Goal: Use online tool/utility: Utilize a website feature to perform a specific function

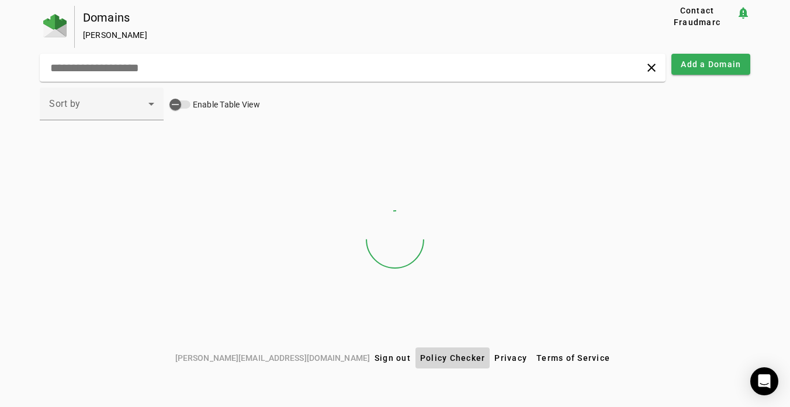
click at [415, 363] on span at bounding box center [452, 358] width 75 height 28
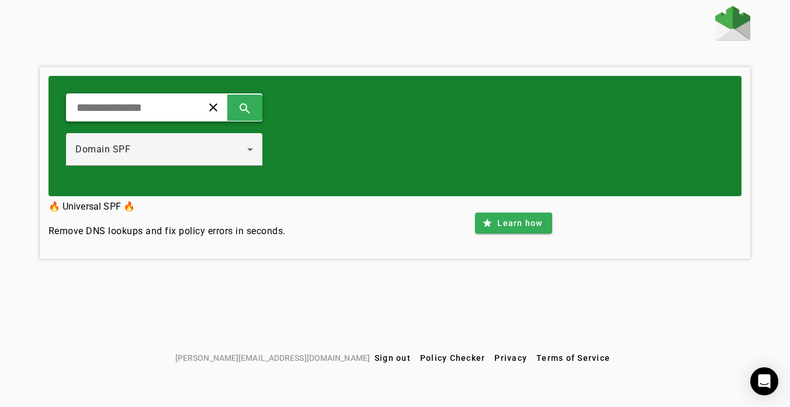
click at [171, 103] on input "text" at bounding box center [129, 107] width 108 height 14
type input "**********"
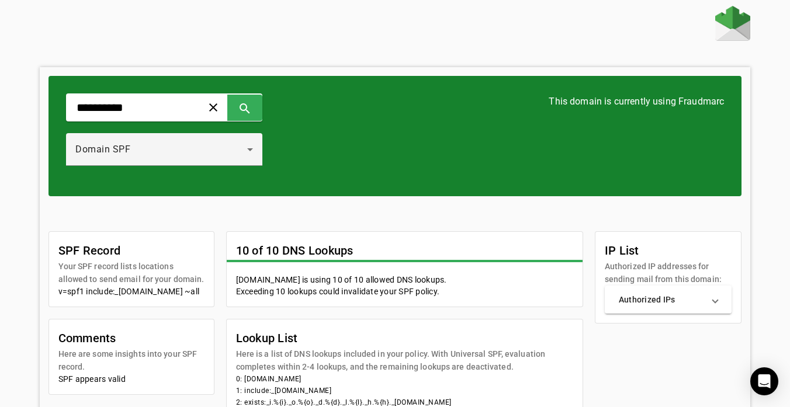
click at [681, 300] on mat-panel-title "Authorized IPs" at bounding box center [660, 300] width 85 height 12
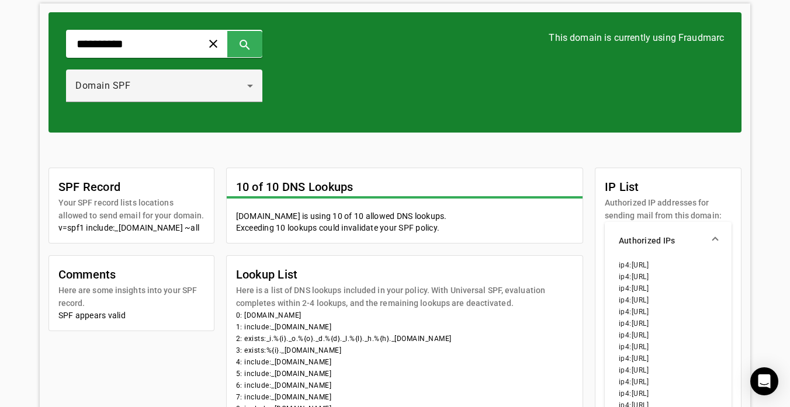
drag, startPoint x: 634, startPoint y: 287, endPoint x: 676, endPoint y: 287, distance: 42.0
click at [676, 287] on li "ip4:12.20.48.75/32" at bounding box center [667, 289] width 99 height 12
copy li "12.20.48.75"
